Goal: Information Seeking & Learning: Learn about a topic

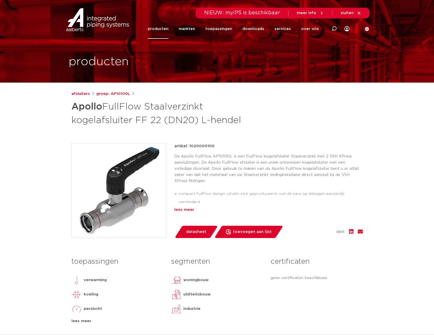
click at [181, 211] on div "lees meer" at bounding box center [268, 209] width 189 height 6
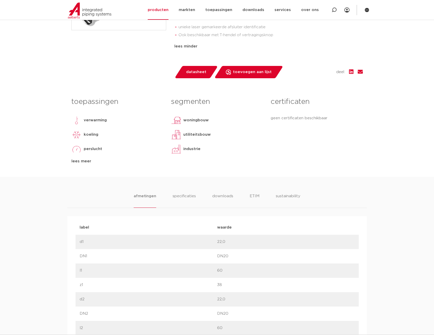
scroll to position [205, 0]
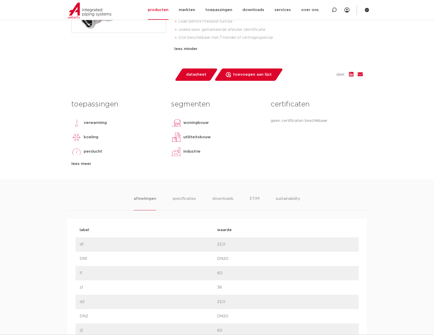
click at [191, 195] on li "specificaties" at bounding box center [184, 202] width 25 height 15
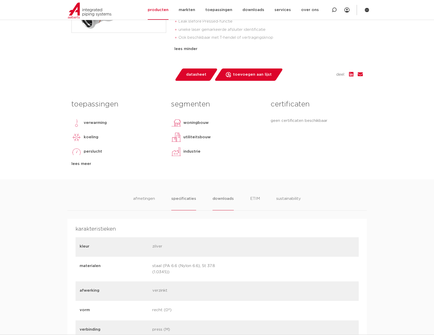
click at [230, 195] on li "downloads" at bounding box center [223, 202] width 21 height 15
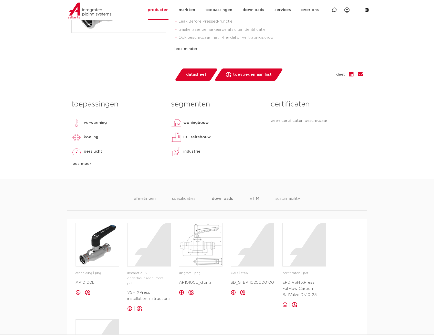
drag, startPoint x: 274, startPoint y: 188, endPoint x: 250, endPoint y: 190, distance: 24.1
click at [273, 189] on div "afmetingen specificaties downloads ETIM sustainability afmetingen specificaties…" at bounding box center [217, 287] width 434 height 216
click at [250, 195] on li "ETIM" at bounding box center [254, 202] width 9 height 15
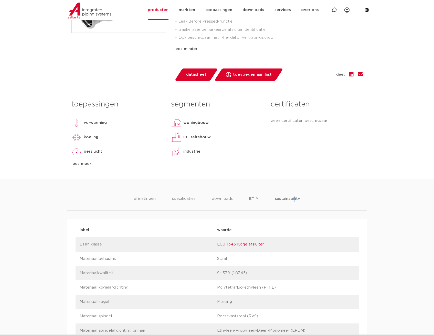
click at [295, 195] on li "sustainability" at bounding box center [287, 202] width 25 height 15
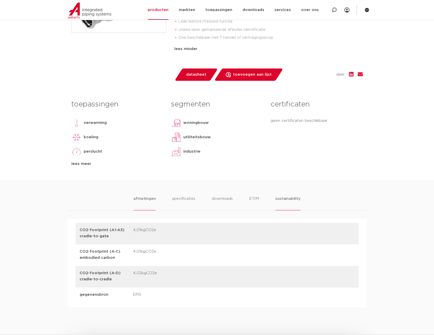
click at [151, 199] on li "afmetingen" at bounding box center [144, 202] width 22 height 15
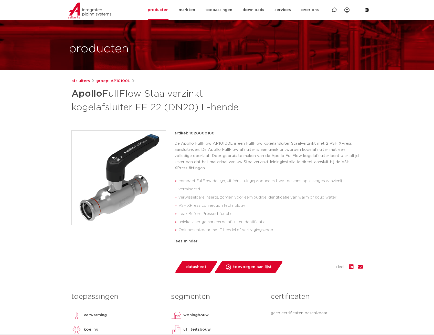
scroll to position [0, 0]
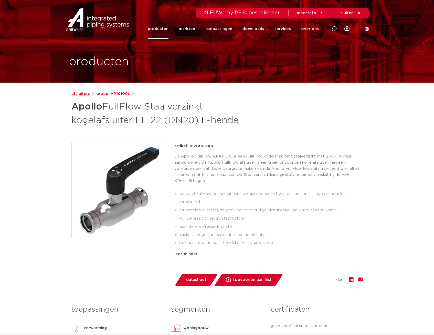
click at [81, 95] on link "afsluiters" at bounding box center [80, 94] width 18 height 6
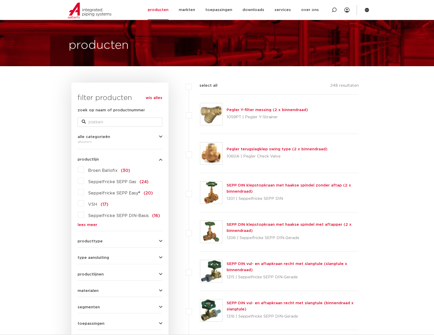
scroll to position [26, 0]
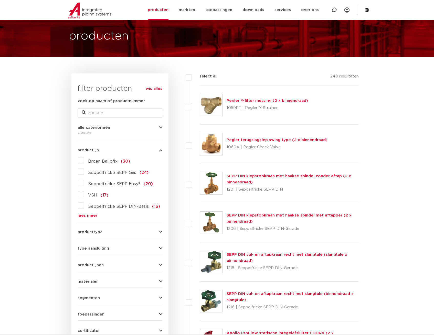
click at [103, 263] on button "productlijnen" at bounding box center [120, 265] width 85 height 4
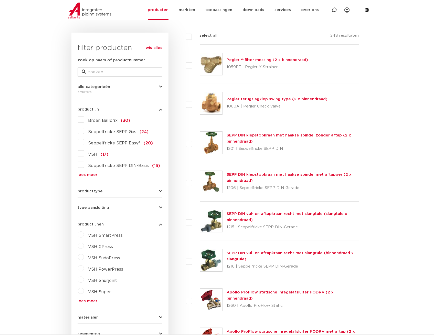
scroll to position [77, 0]
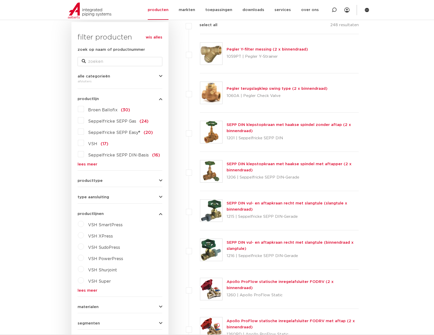
click at [84, 238] on label "VSH XPress" at bounding box center [98, 235] width 29 height 8
click at [109, 248] on select "maak een keuze VSH XPress RVS 304 fittingen VSH XPress Staalverzinkt fittingen …" at bounding box center [124, 248] width 73 height 12
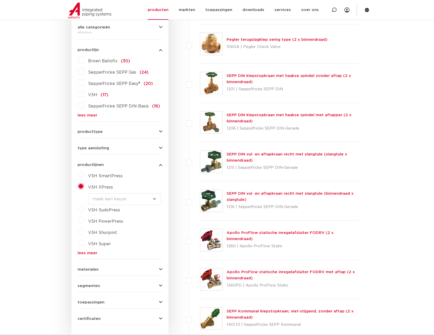
scroll to position [128, 0]
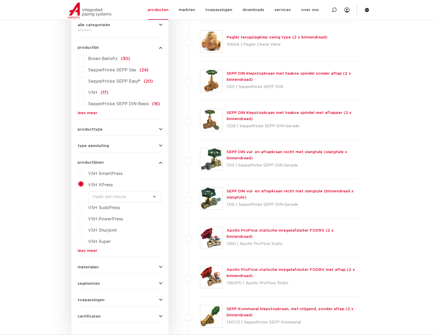
click at [113, 267] on button "materialen" at bounding box center [120, 267] width 85 height 4
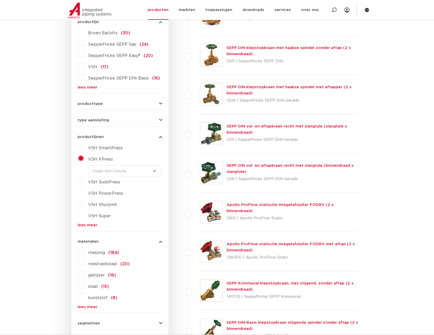
click at [84, 287] on label "staal (15)" at bounding box center [96, 285] width 25 height 8
click at [0, 0] on input "staal (15)" at bounding box center [0, 0] width 0 height 0
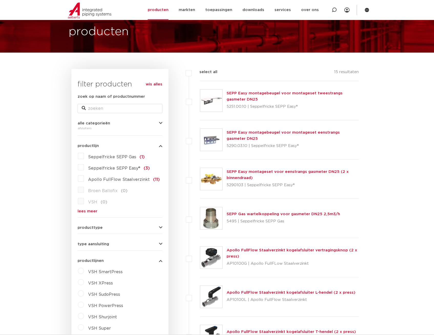
scroll to position [77, 0]
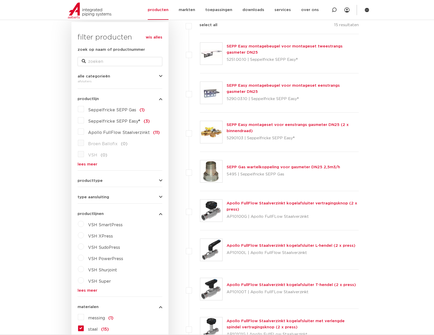
click at [302, 244] on link "Apollo FullFlow Staalverzinkt kogelafsluiter L-hendel (2 x press)" at bounding box center [291, 245] width 129 height 4
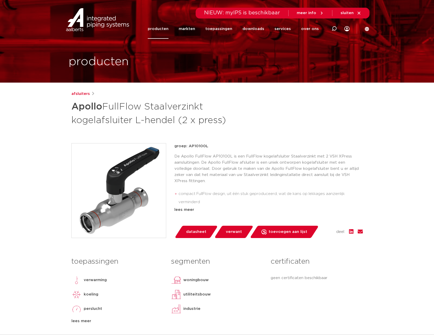
scroll to position [51, 0]
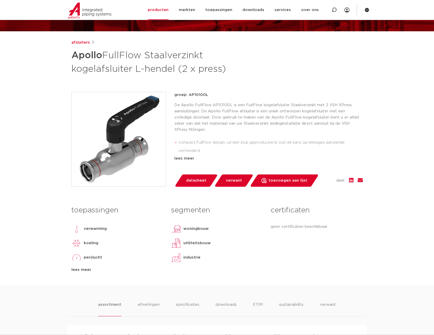
drag, startPoint x: 301, startPoint y: 241, endPoint x: 248, endPoint y: 245, distance: 52.2
click at [248, 245] on div "utiliteitsbouw" at bounding box center [217, 243] width 92 height 10
click at [88, 271] on div "lees meer" at bounding box center [117, 269] width 92 height 6
click at [226, 179] on span "verwant" at bounding box center [234, 180] width 16 height 8
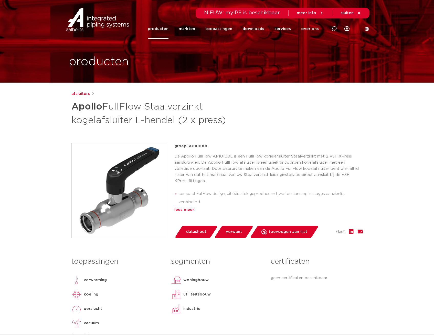
click at [183, 210] on div "lees meer" at bounding box center [268, 209] width 189 height 6
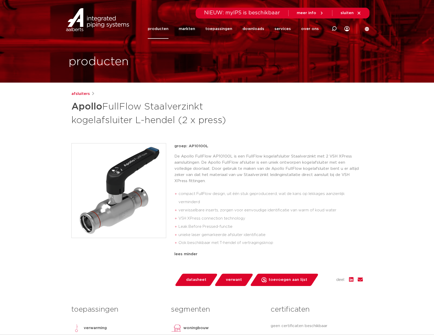
click at [217, 131] on div "afsluiters Apollo FullFlow Staalverzinkt kogelafsluiter L-hendel (2 x press) gr…" at bounding box center [217, 245] width 300 height 308
